Goal: Task Accomplishment & Management: Complete application form

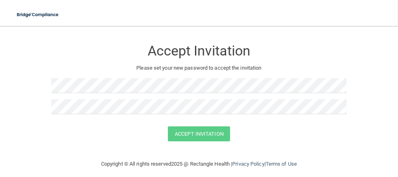
click at [370, 71] on form "Accept Invitation Please set your new password to accept the invitation Accept …" at bounding box center [199, 92] width 366 height 117
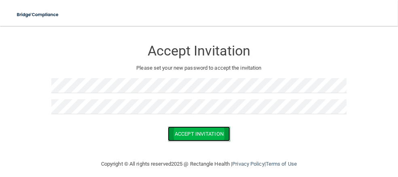
click at [201, 133] on button "Accept Invitation" at bounding box center [199, 133] width 62 height 15
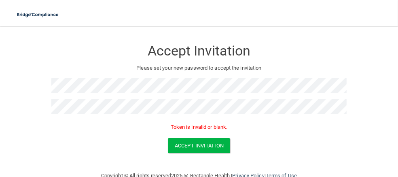
click at [253, 137] on div "Token is invalid or blank." at bounding box center [198, 129] width 295 height 18
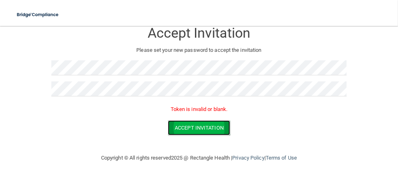
click at [192, 127] on button "Accept Invitation" at bounding box center [199, 127] width 62 height 15
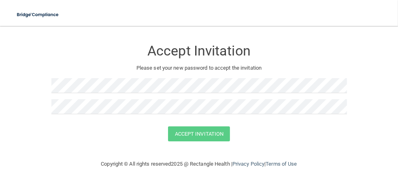
click at [369, 161] on footer "Copyright © All rights reserved 2025 @ Rectangle Health | Privacy Policy | Term…" at bounding box center [198, 163] width 365 height 24
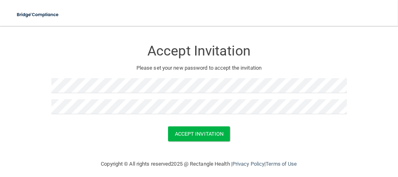
click at [364, 134] on div "Accept Invitation" at bounding box center [198, 133] width 377 height 15
click at [204, 136] on button "Accept Invitation" at bounding box center [199, 133] width 62 height 15
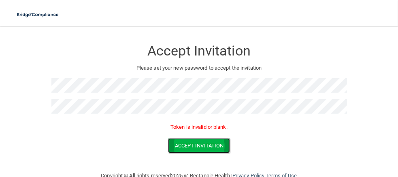
click at [172, 144] on button "Accept Invitation" at bounding box center [199, 145] width 62 height 15
click at [192, 144] on button "Accept Invitation" at bounding box center [199, 145] width 62 height 15
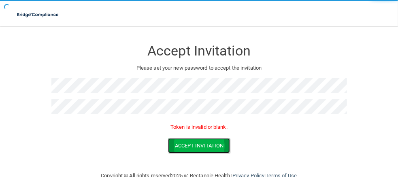
click at [192, 144] on button "Accept Invitation" at bounding box center [199, 145] width 62 height 15
click at [193, 144] on button "Accept Invitation" at bounding box center [199, 145] width 62 height 15
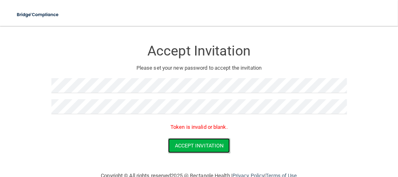
scroll to position [18, 0]
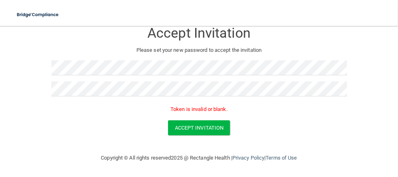
click at [172, 110] on p "Token is invalid or blank." at bounding box center [198, 109] width 295 height 10
click at [184, 126] on button "Accept Invitation" at bounding box center [199, 127] width 62 height 15
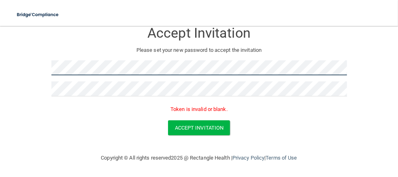
click at [45, 64] on form "Accept Invitation Please set your new password to accept the invitation Token i…" at bounding box center [198, 80] width 365 height 129
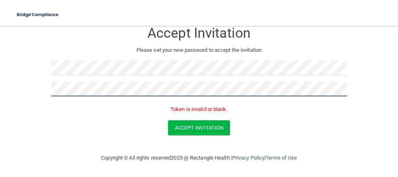
click at [26, 96] on form "Accept Invitation Please set your new password to accept the invitation Token i…" at bounding box center [198, 80] width 365 height 129
